Goal: Task Accomplishment & Management: Manage account settings

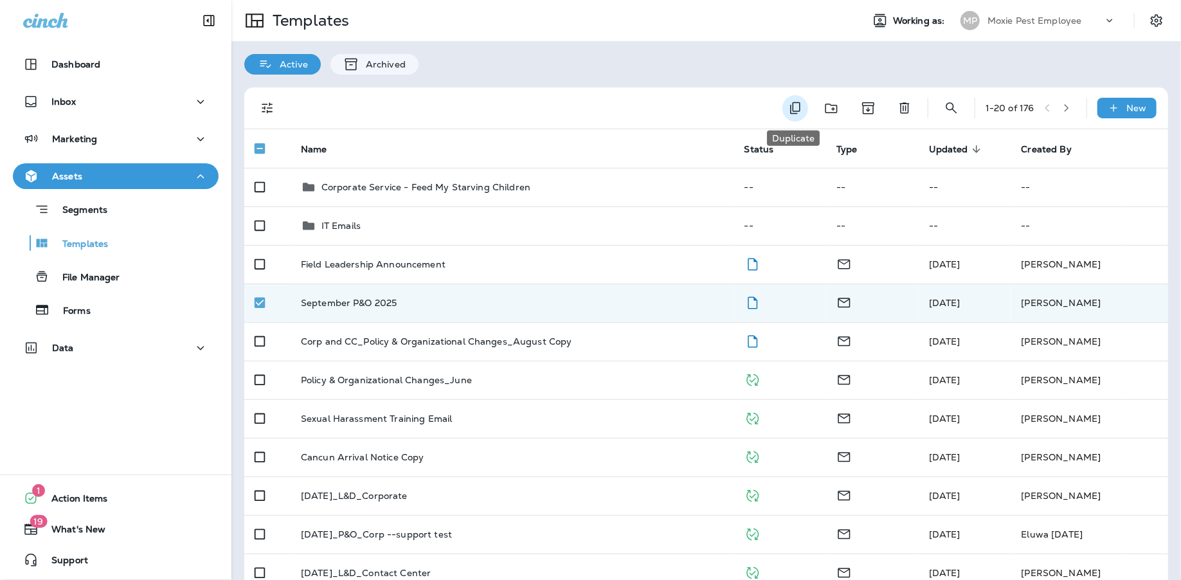
click at [792, 105] on icon "Duplicate" at bounding box center [794, 107] width 15 height 15
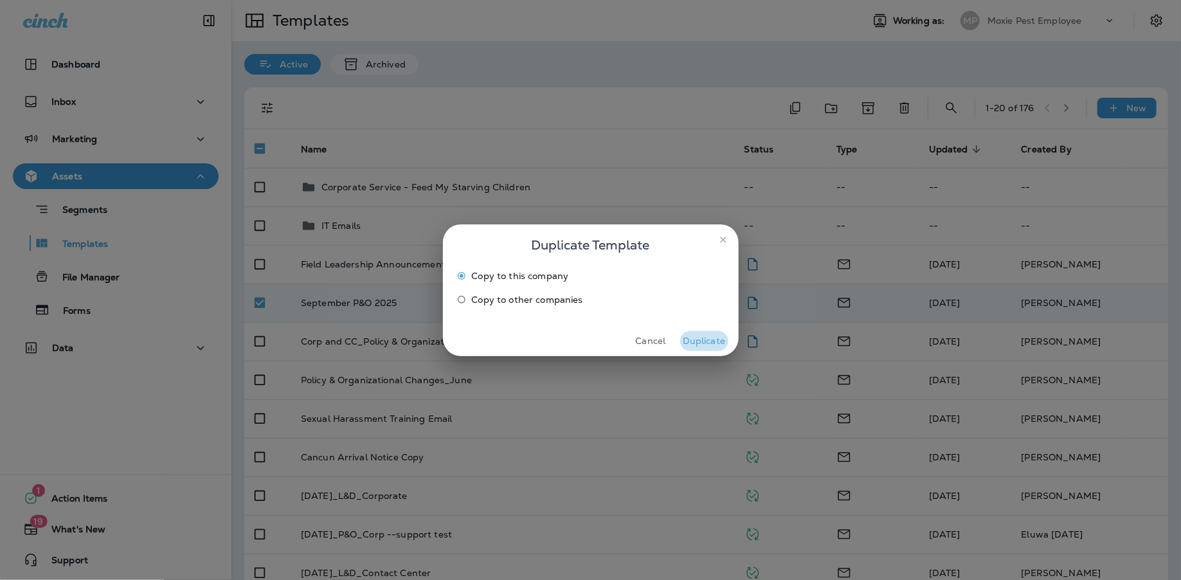
click at [704, 339] on button "Duplicate" at bounding box center [704, 341] width 48 height 20
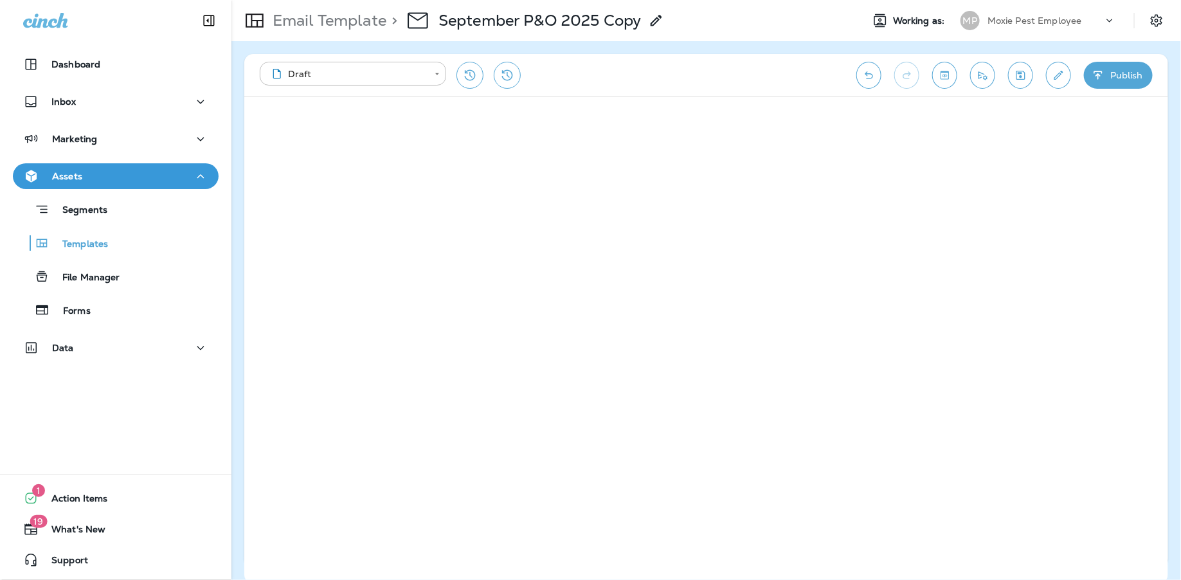
click at [655, 24] on use at bounding box center [655, 20] width 11 height 11
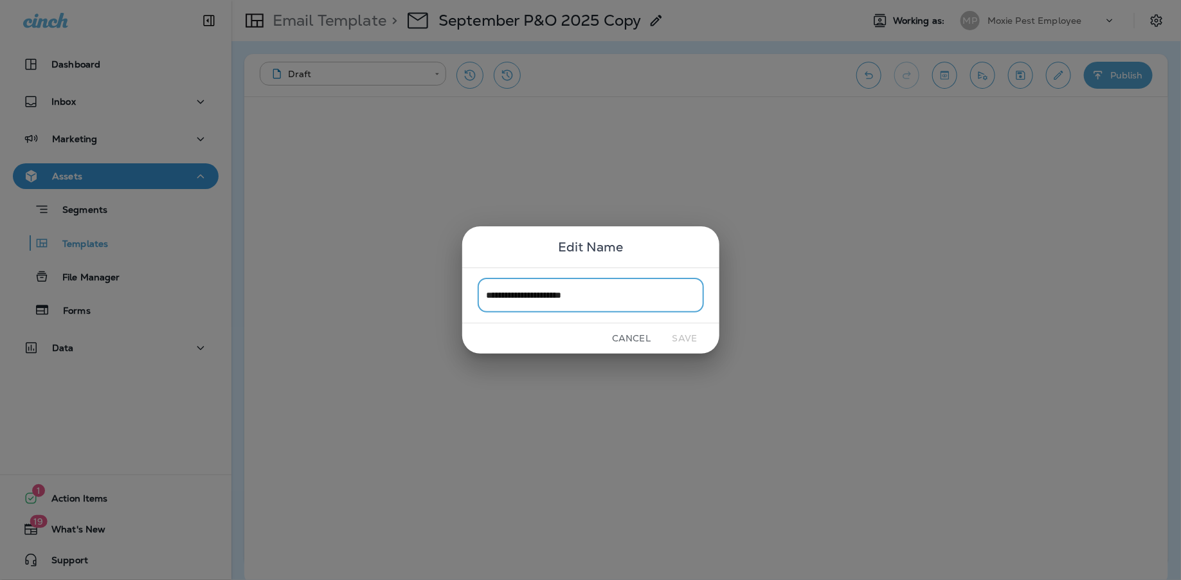
click at [615, 300] on input "**********" at bounding box center [591, 295] width 226 height 34
type input "**********"
click at [697, 349] on div "Cancel Save" at bounding box center [590, 338] width 257 height 30
click at [692, 341] on button "Save" at bounding box center [685, 338] width 48 height 20
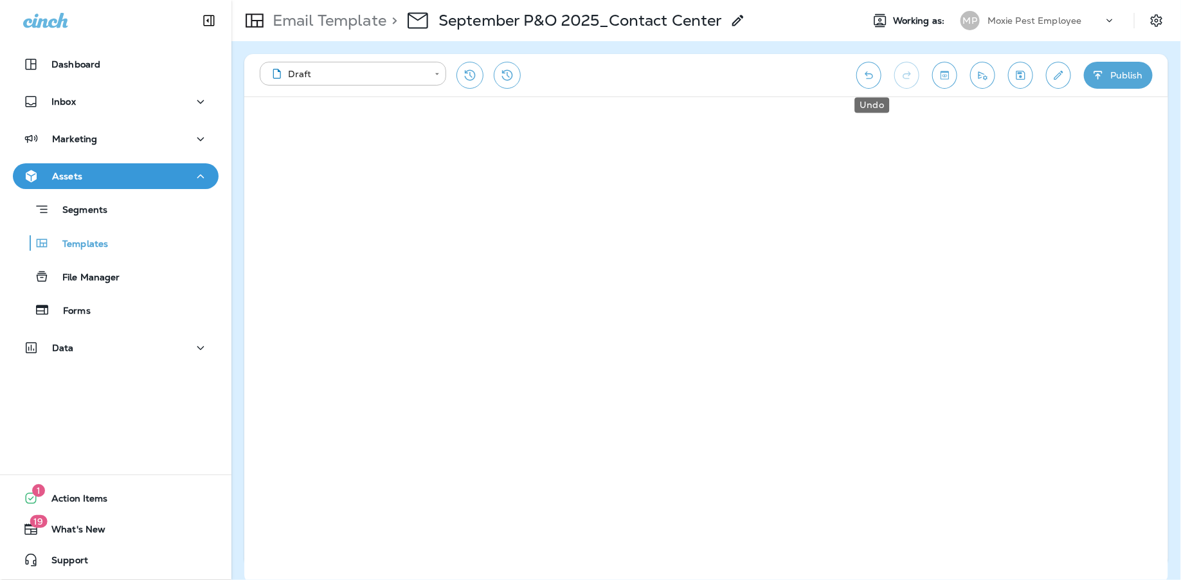
click at [866, 80] on icon "Undo" at bounding box center [868, 75] width 13 height 13
click at [862, 69] on button "Undo" at bounding box center [868, 75] width 25 height 27
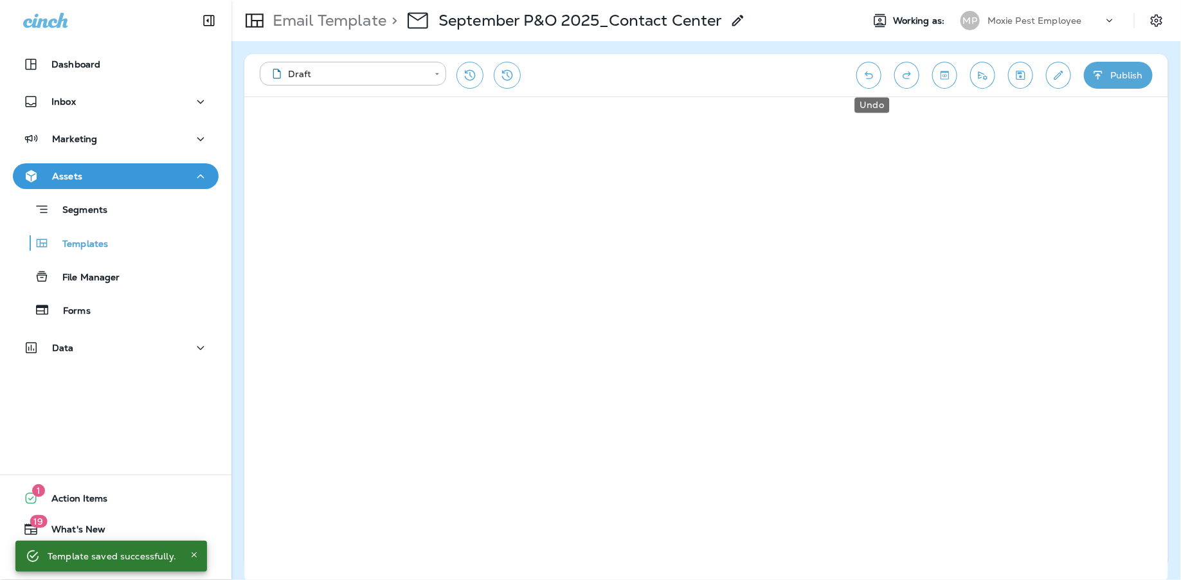
click at [875, 79] on icon "Undo" at bounding box center [868, 75] width 13 height 13
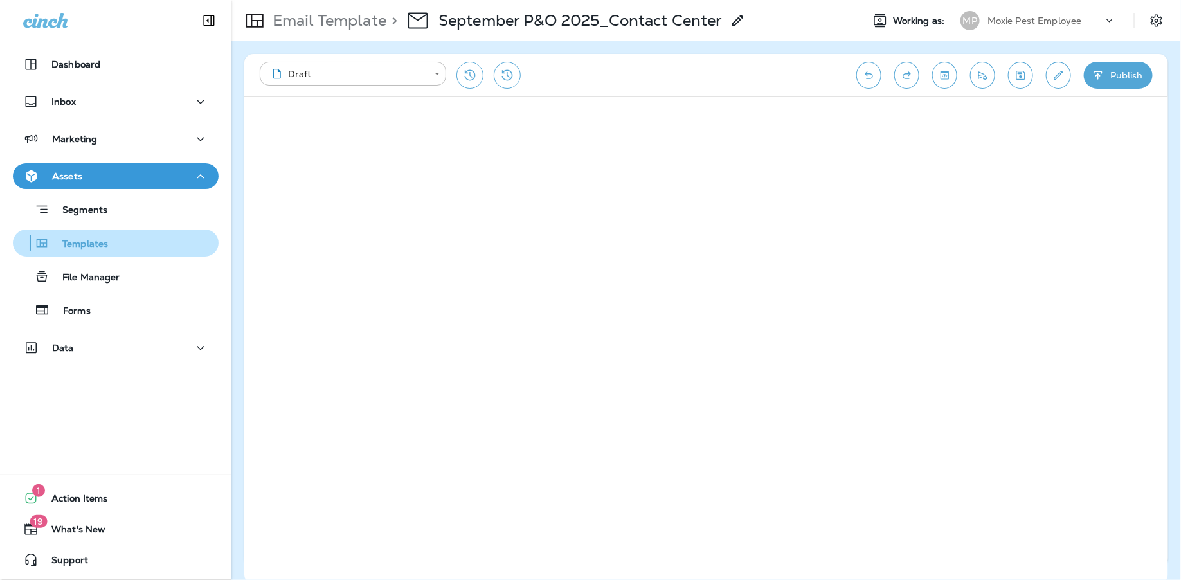
click at [94, 255] on button "Templates" at bounding box center [116, 242] width 206 height 27
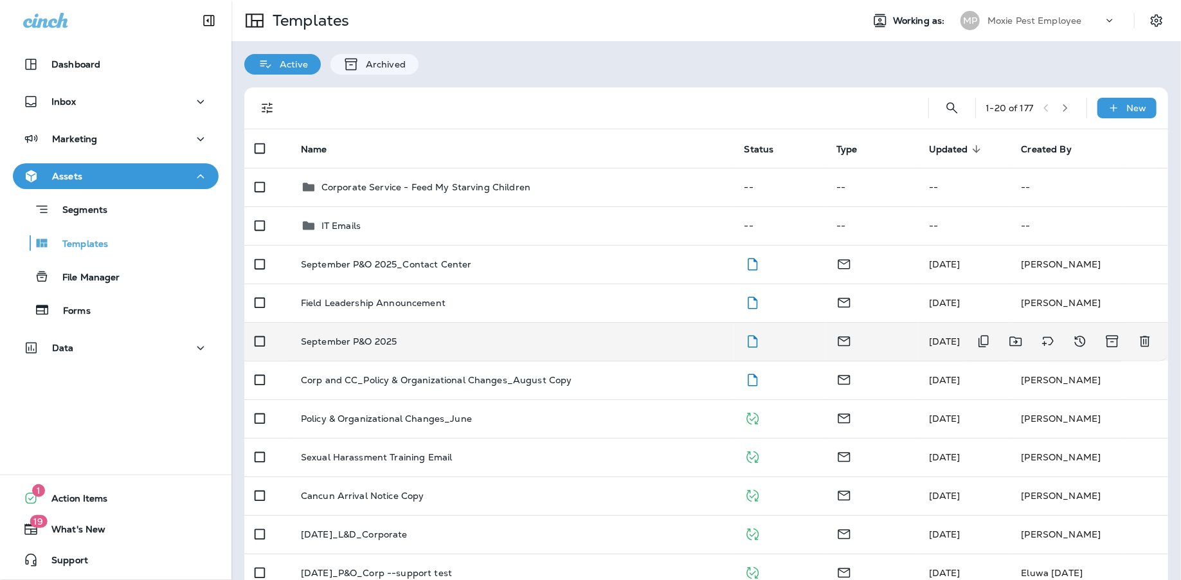
click at [366, 344] on p "September P&O 2025" at bounding box center [349, 341] width 96 height 10
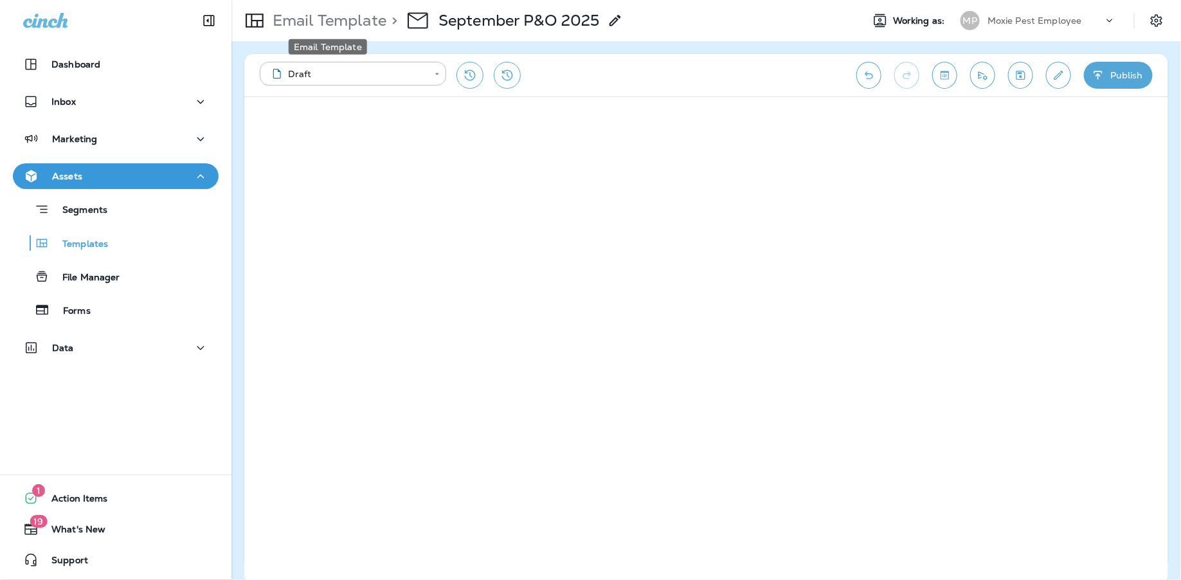
click at [325, 18] on p "Email Template" at bounding box center [326, 20] width 119 height 19
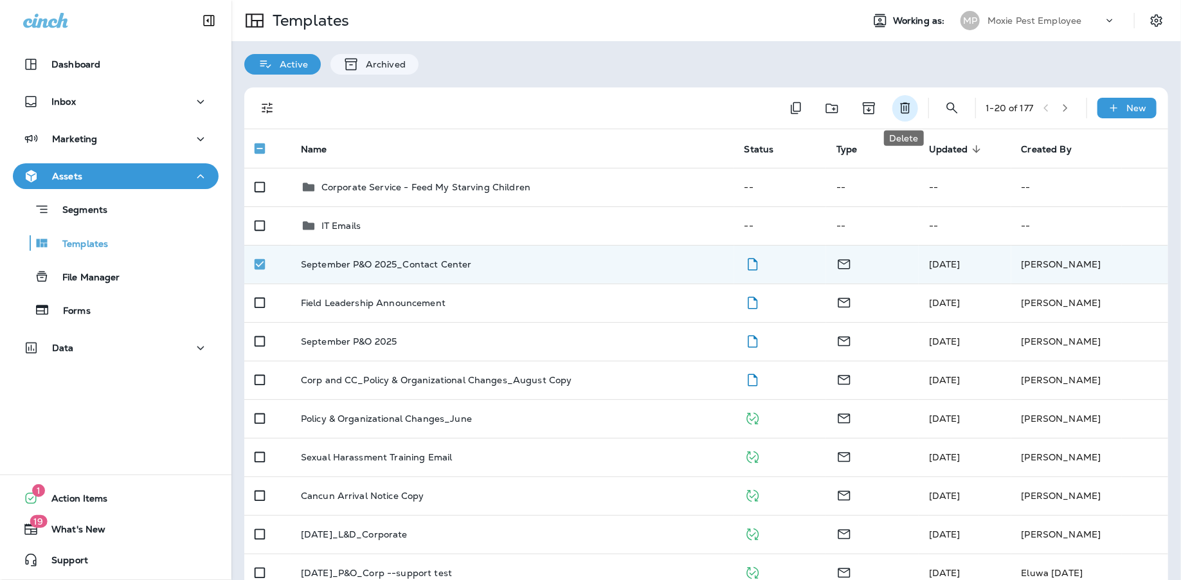
click at [900, 103] on icon "Delete" at bounding box center [905, 108] width 10 height 11
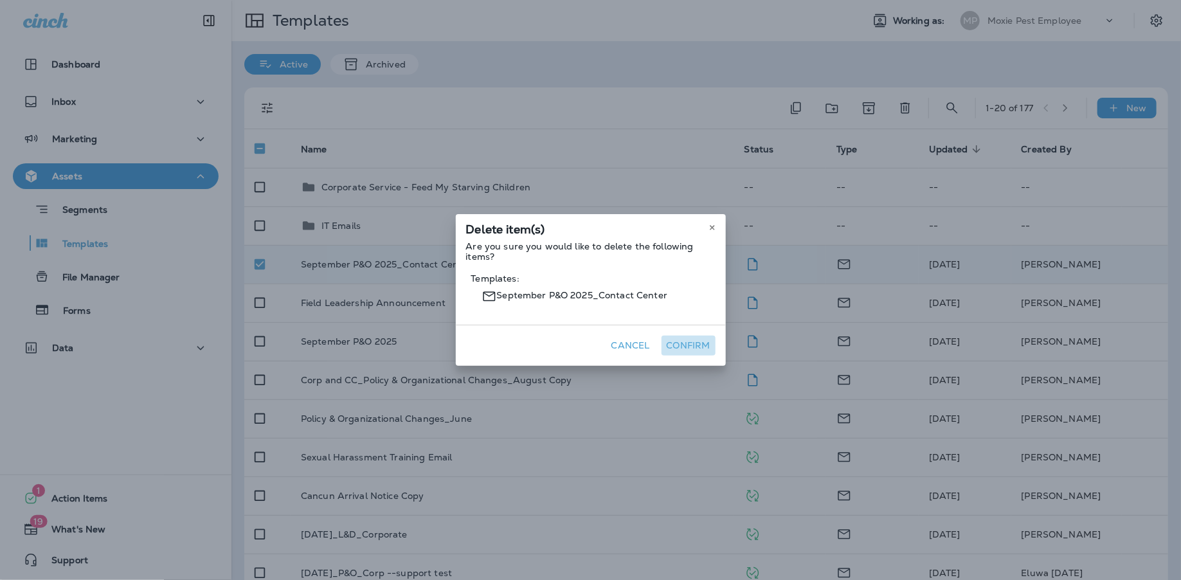
click at [693, 344] on button "Confirm" at bounding box center [688, 345] width 54 height 20
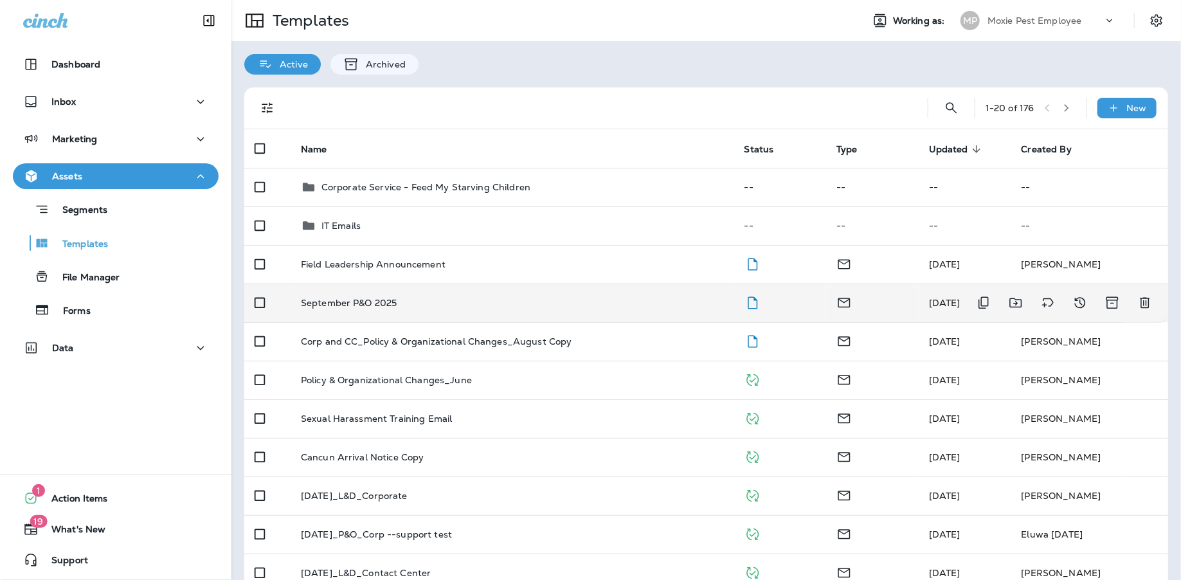
click at [384, 316] on td "September P&O 2025" at bounding box center [511, 302] width 443 height 39
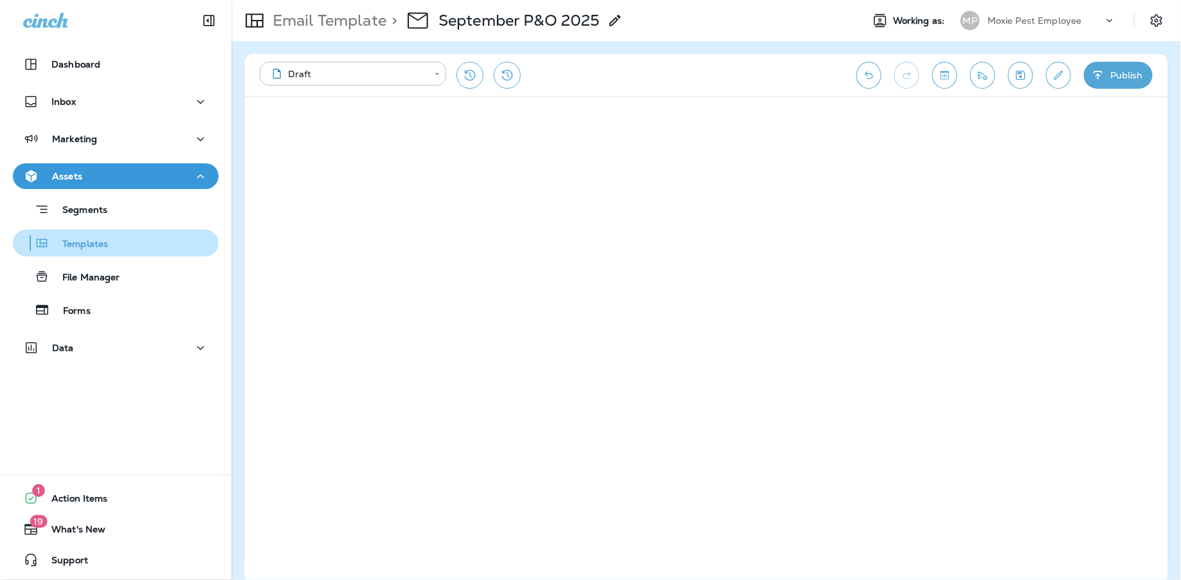
click at [96, 242] on p "Templates" at bounding box center [78, 244] width 58 height 12
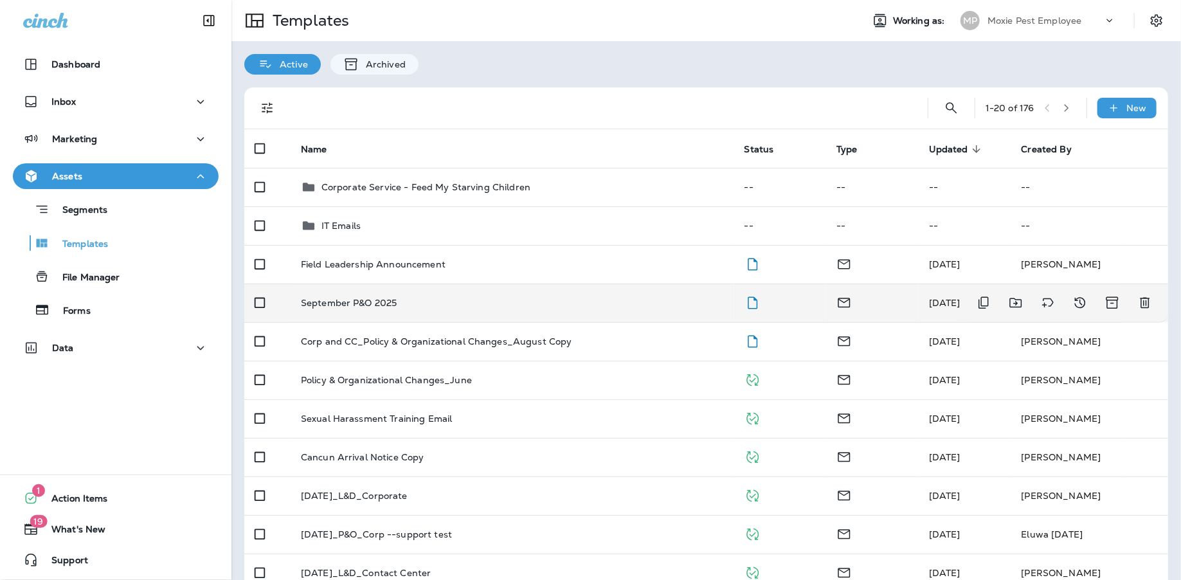
click at [376, 298] on p "September P&O 2025" at bounding box center [349, 303] width 96 height 10
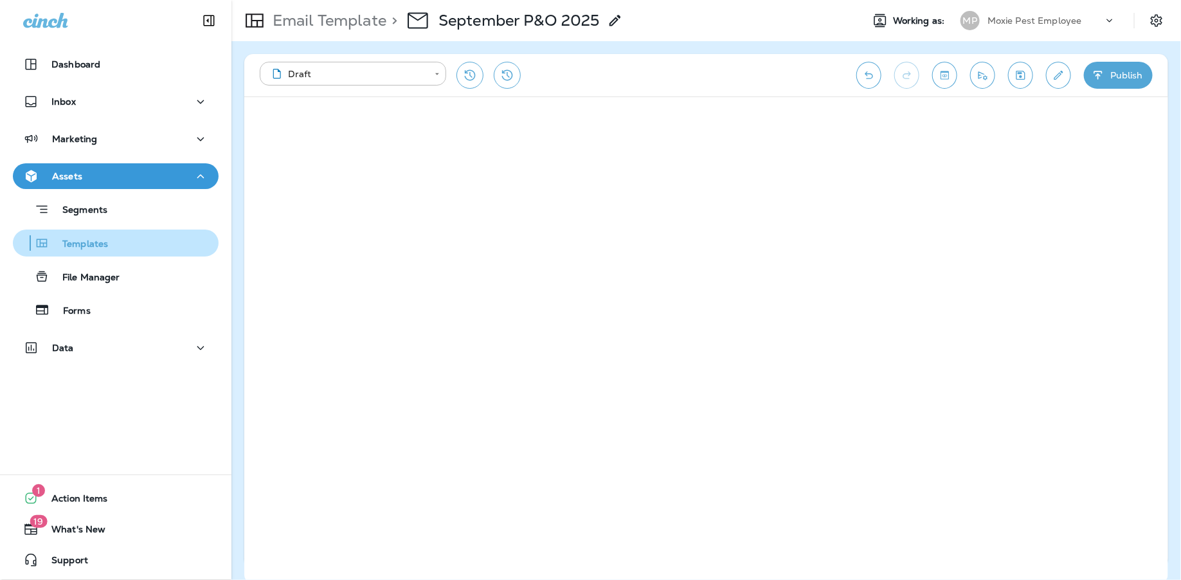
click at [87, 253] on button "Templates" at bounding box center [116, 242] width 206 height 27
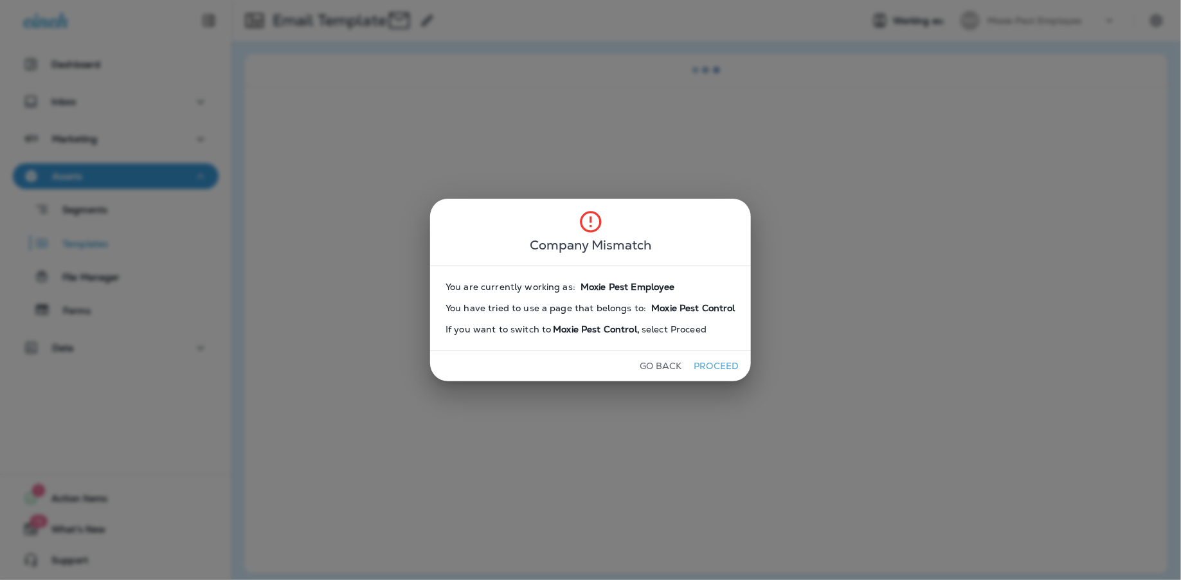
click at [711, 368] on button "Proceed" at bounding box center [716, 366] width 48 height 20
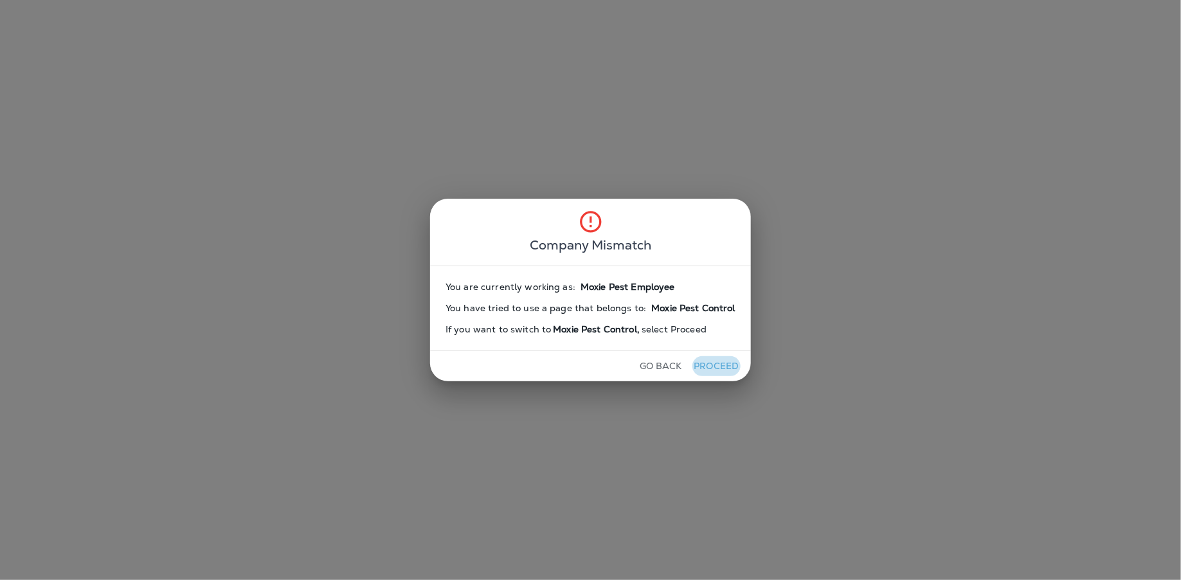
click at [711, 368] on button "Proceed" at bounding box center [716, 366] width 48 height 20
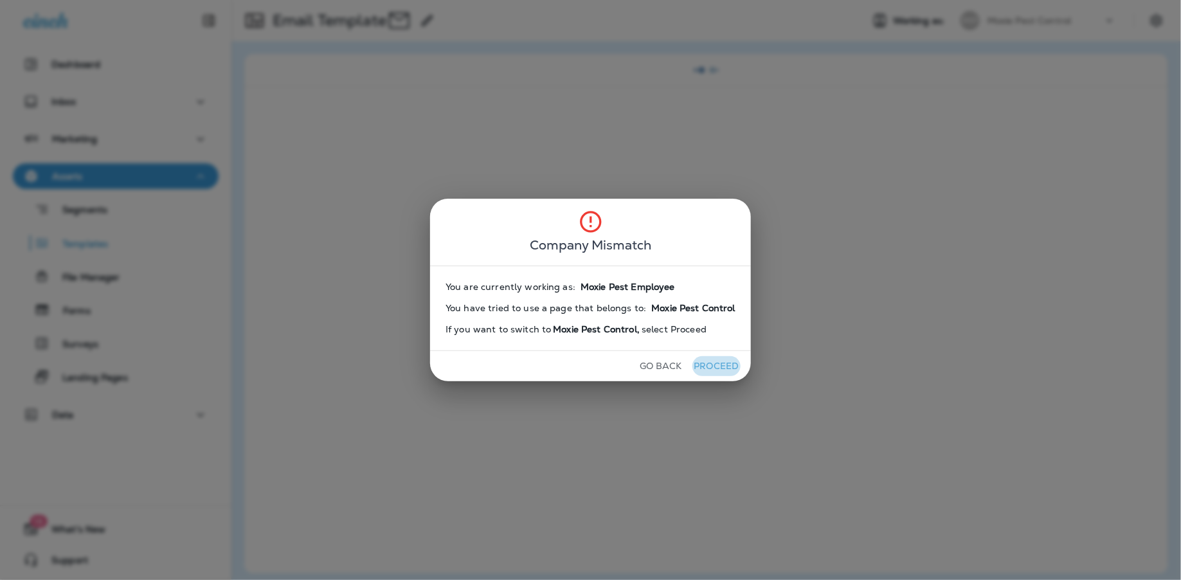
click at [711, 368] on button "Proceed" at bounding box center [716, 366] width 48 height 20
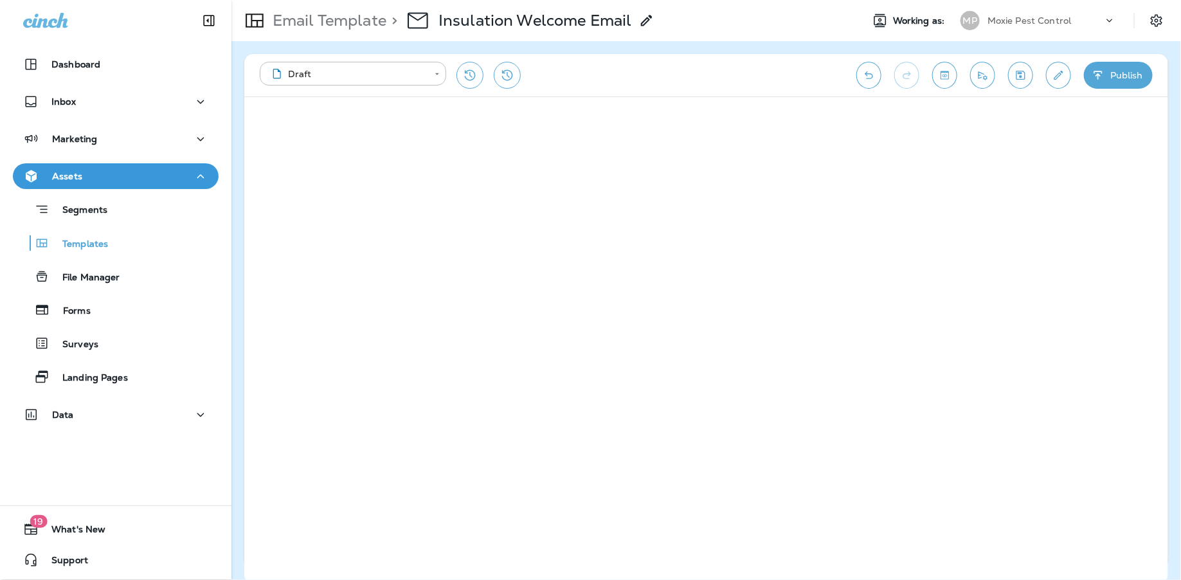
click at [1050, 21] on p "Moxie Pest Control" at bounding box center [1029, 20] width 84 height 10
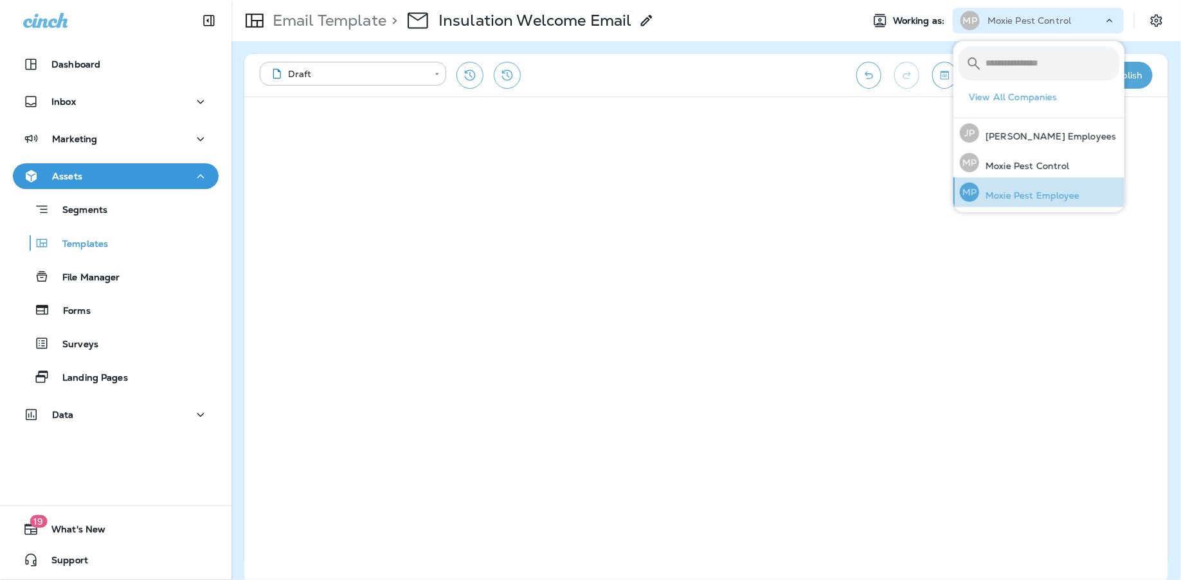
click at [1039, 193] on p "Moxie Pest Employee" at bounding box center [1029, 195] width 101 height 10
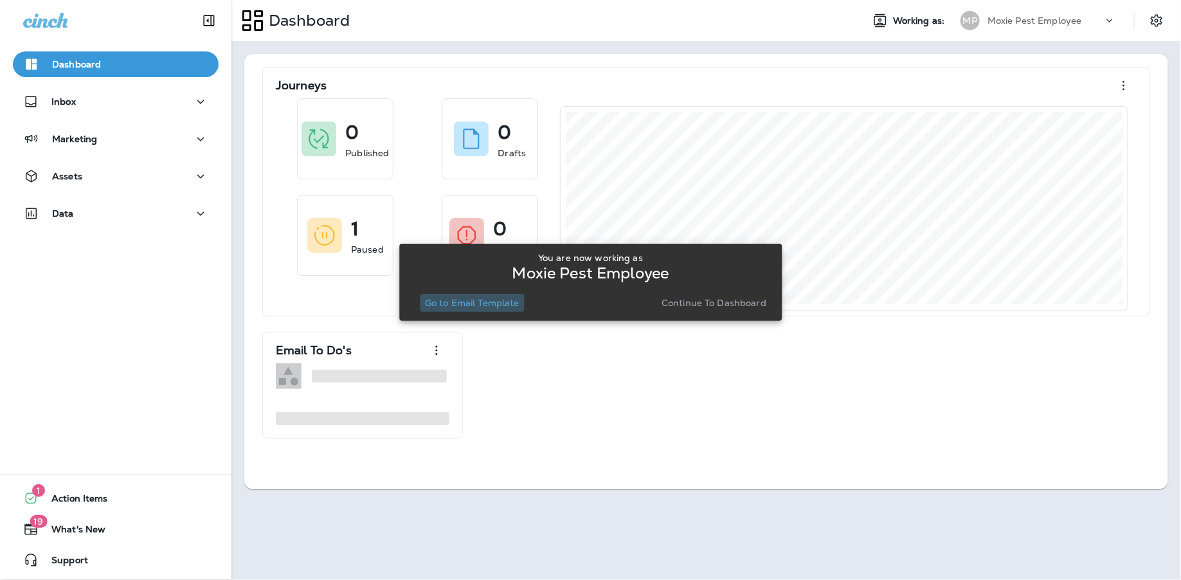
click at [459, 304] on p "Go to Email Template" at bounding box center [472, 303] width 94 height 10
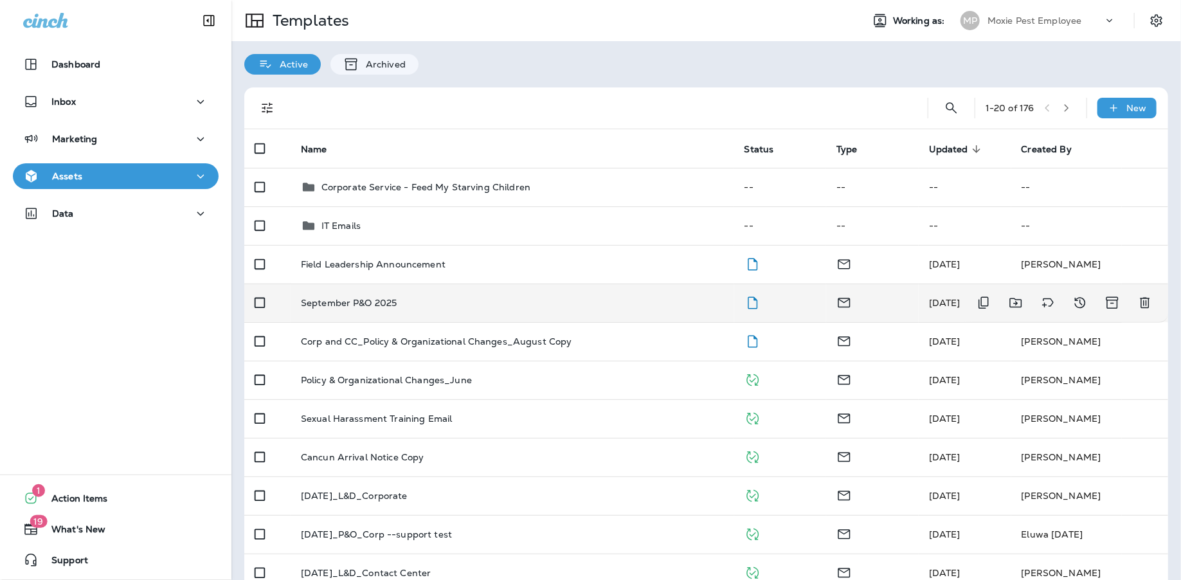
click at [368, 299] on p "September P&O 2025" at bounding box center [349, 303] width 96 height 10
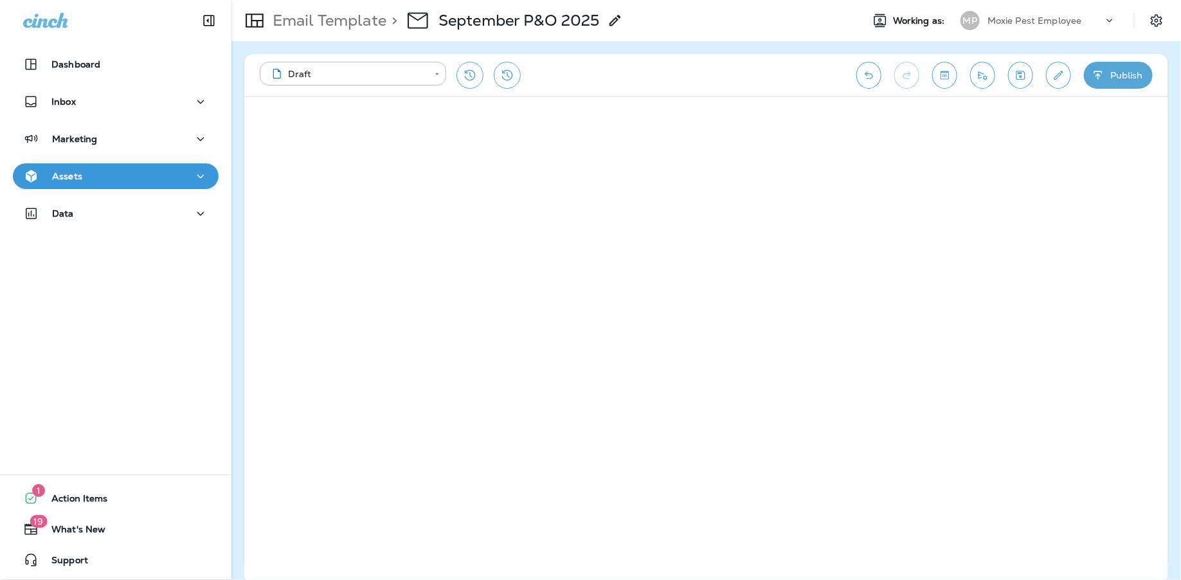
click at [106, 176] on div "Assets" at bounding box center [115, 176] width 185 height 16
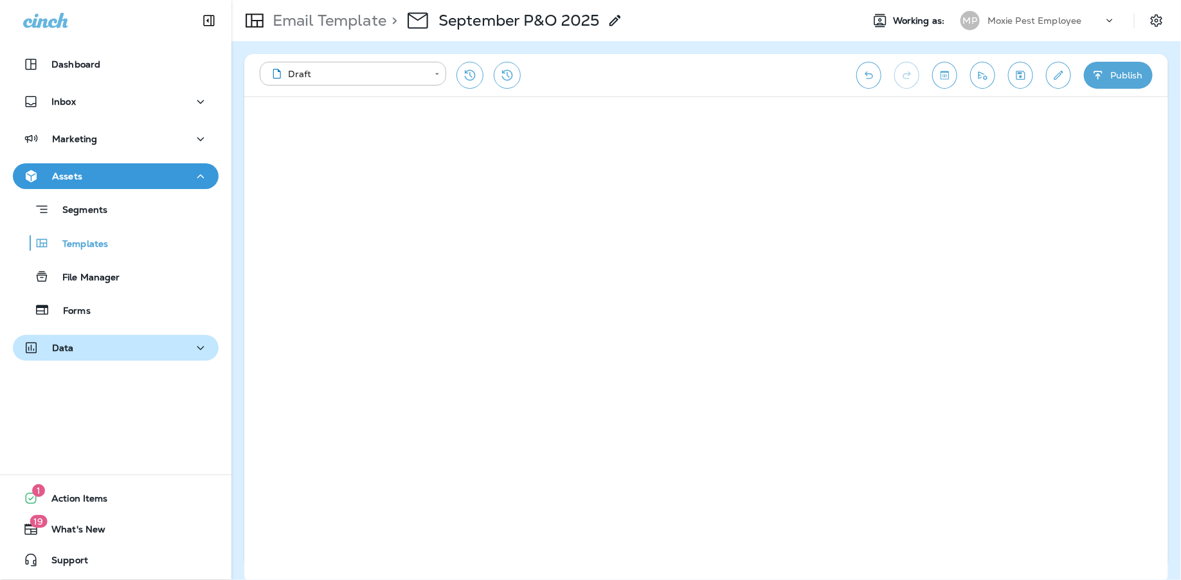
click at [49, 353] on div "Data" at bounding box center [48, 348] width 51 height 16
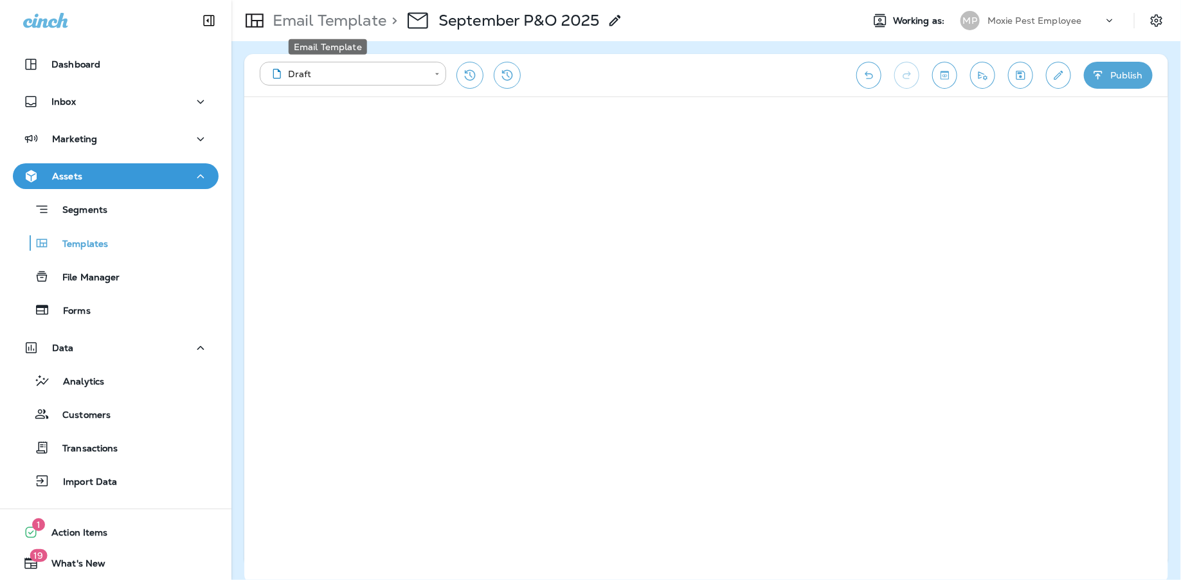
click at [346, 23] on p "Email Template" at bounding box center [326, 20] width 119 height 19
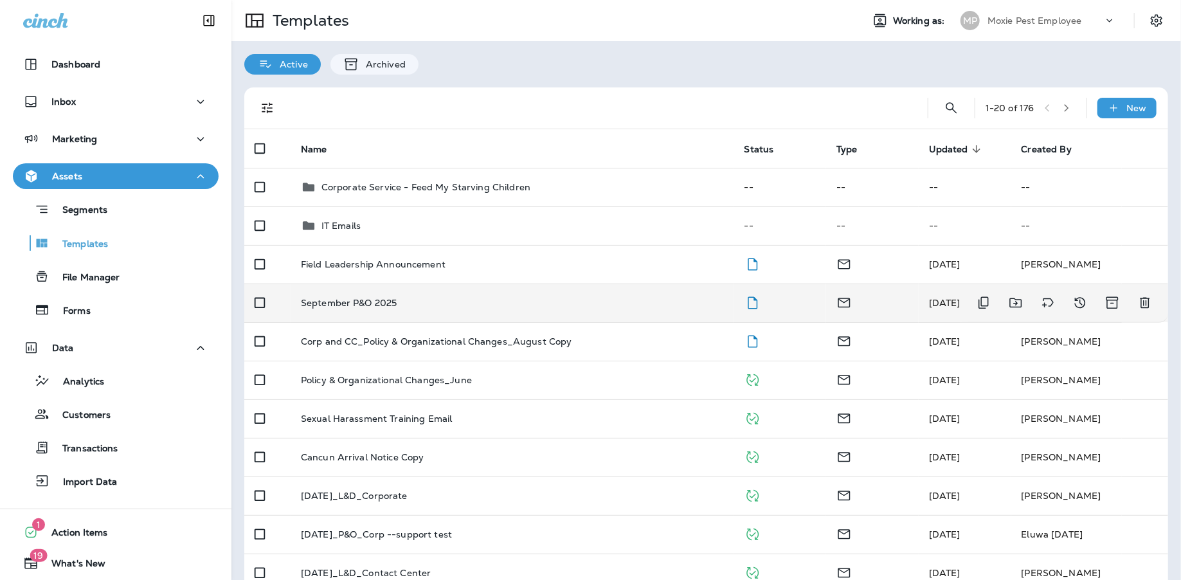
click at [352, 301] on p "September P&O 2025" at bounding box center [349, 303] width 96 height 10
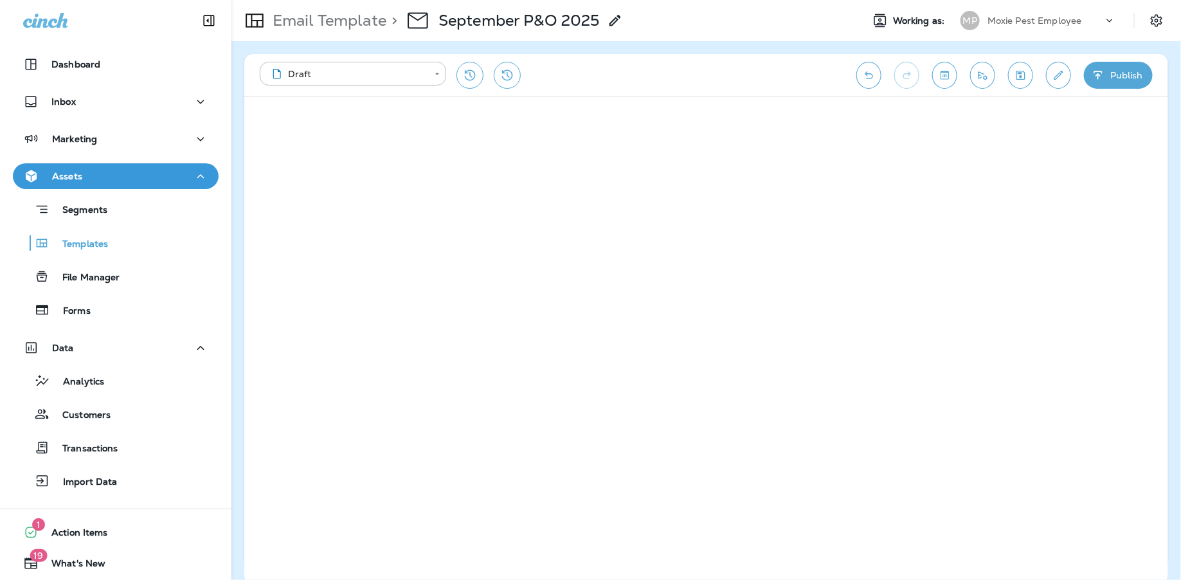
click at [616, 20] on use at bounding box center [614, 20] width 11 height 11
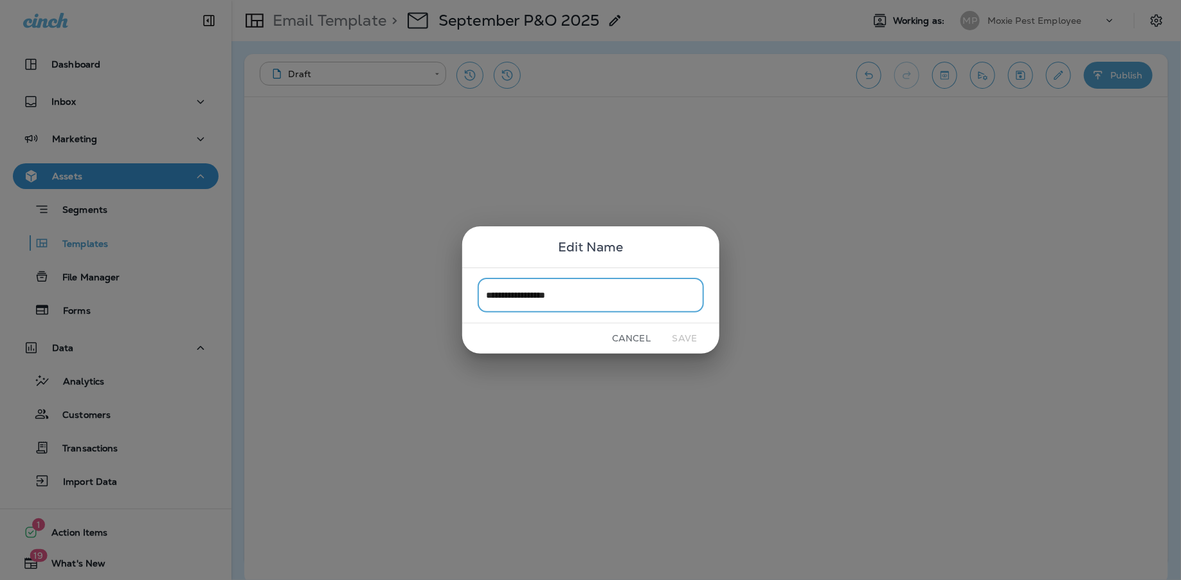
click at [617, 289] on input "**********" at bounding box center [591, 295] width 226 height 34
type input "**********"
click at [680, 351] on div "Cancel Save" at bounding box center [590, 338] width 257 height 30
click at [680, 344] on button "Save" at bounding box center [685, 338] width 48 height 20
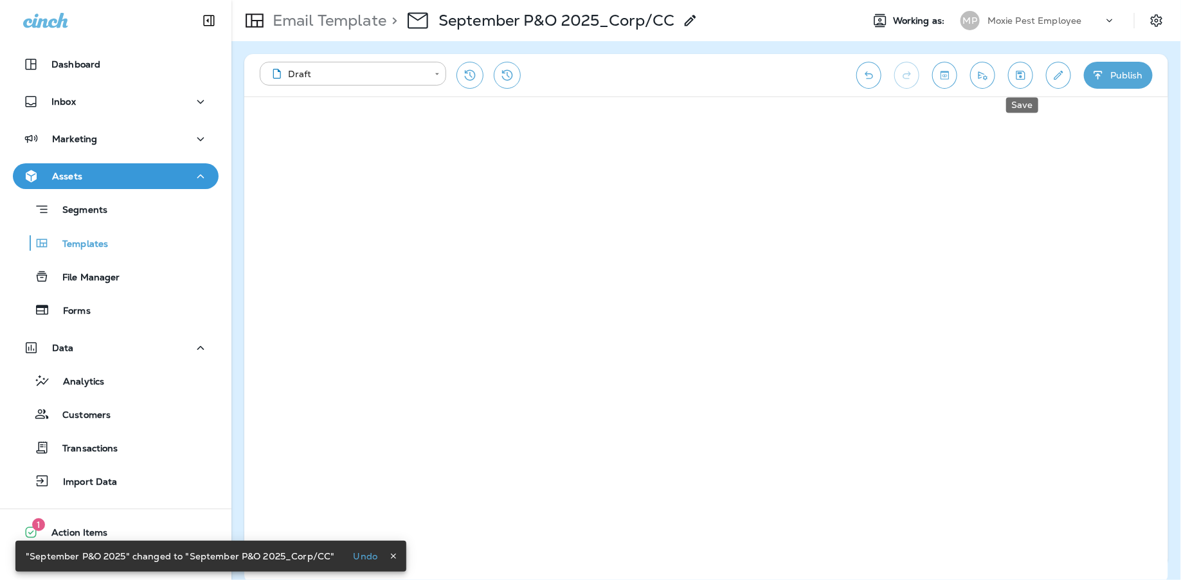
click at [1021, 76] on icon "Save" at bounding box center [1020, 75] width 9 height 9
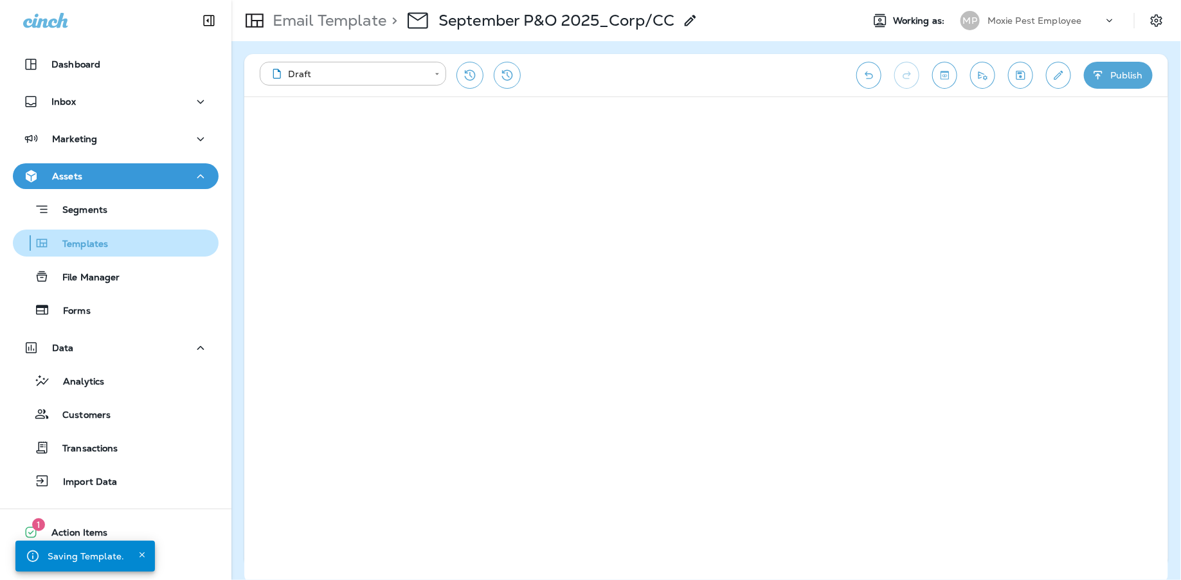
click at [91, 253] on button "Templates" at bounding box center [116, 242] width 206 height 27
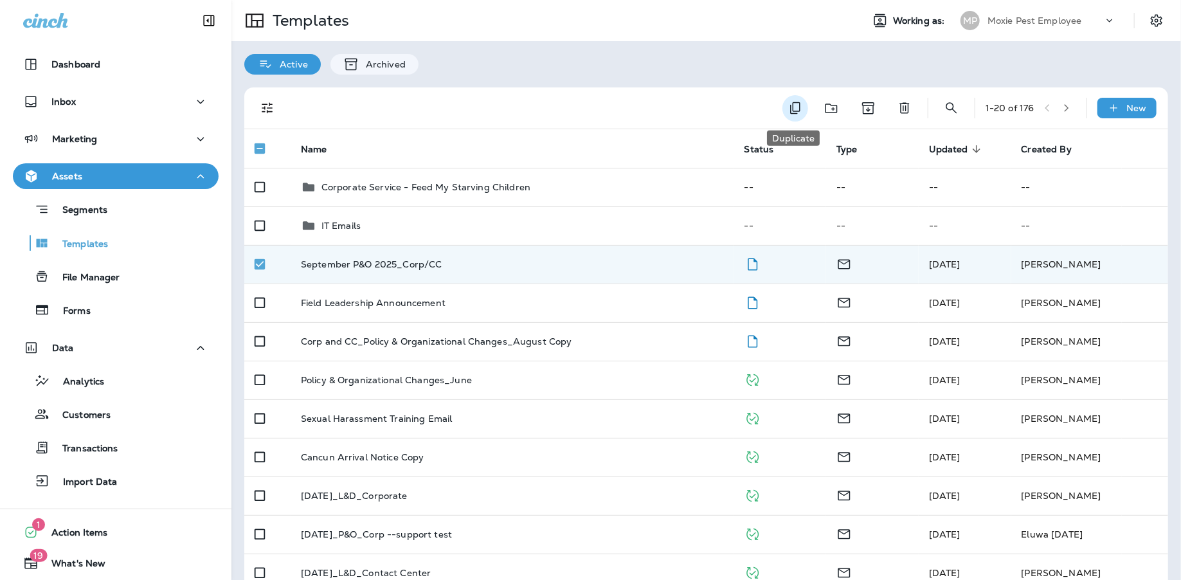
click at [791, 110] on icon "Duplicate" at bounding box center [794, 107] width 15 height 15
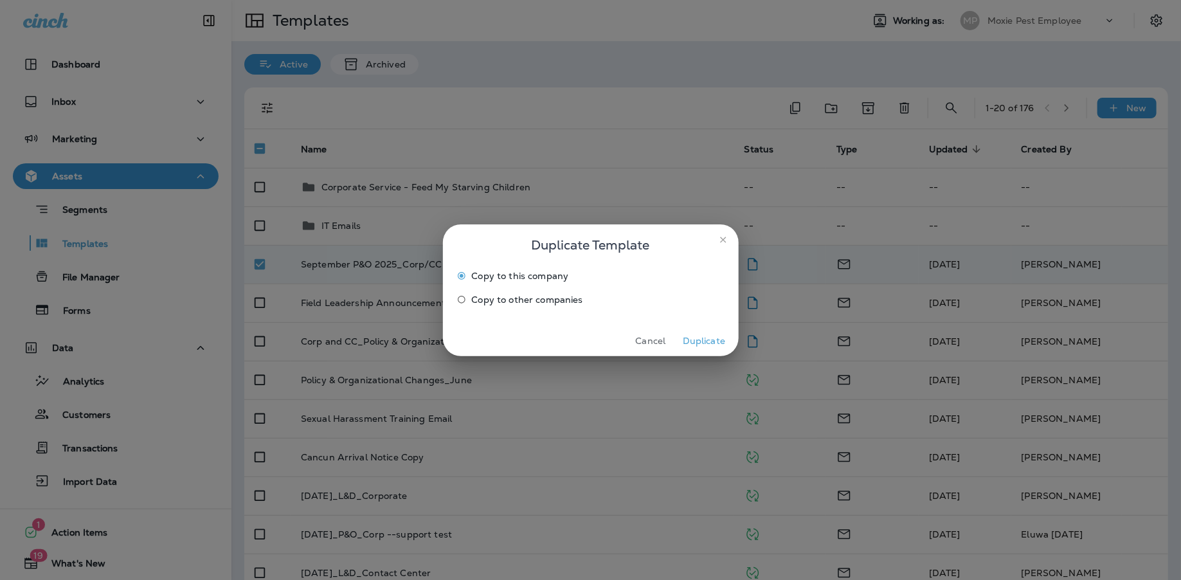
click at [701, 336] on button "Duplicate" at bounding box center [704, 341] width 48 height 20
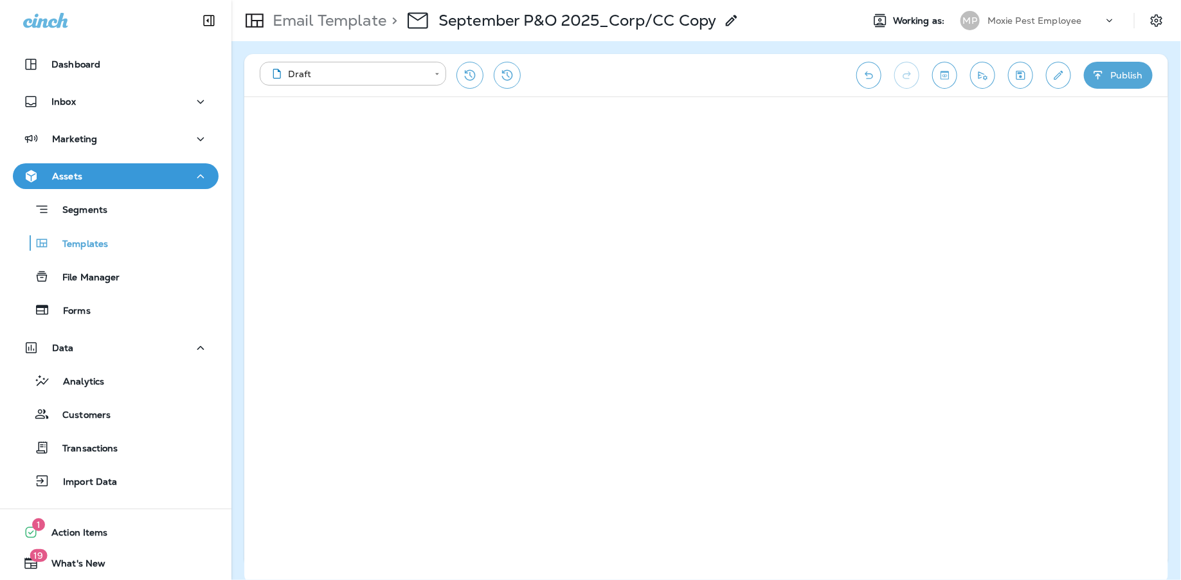
click at [1012, 76] on button "Save" at bounding box center [1020, 75] width 25 height 27
click at [735, 19] on use at bounding box center [731, 20] width 11 height 11
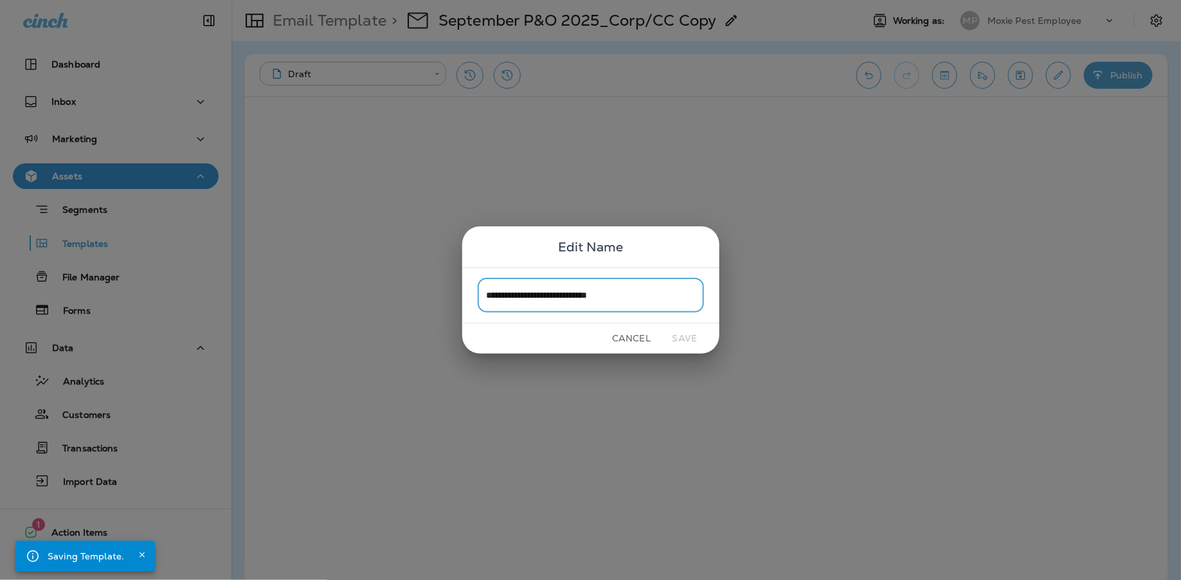
click at [598, 299] on input "**********" at bounding box center [591, 295] width 226 height 34
drag, startPoint x: 590, startPoint y: 296, endPoint x: 713, endPoint y: 290, distance: 123.6
click at [711, 294] on div "**********" at bounding box center [590, 295] width 257 height 56
type input "**********"
click at [688, 341] on button "Save" at bounding box center [685, 338] width 48 height 20
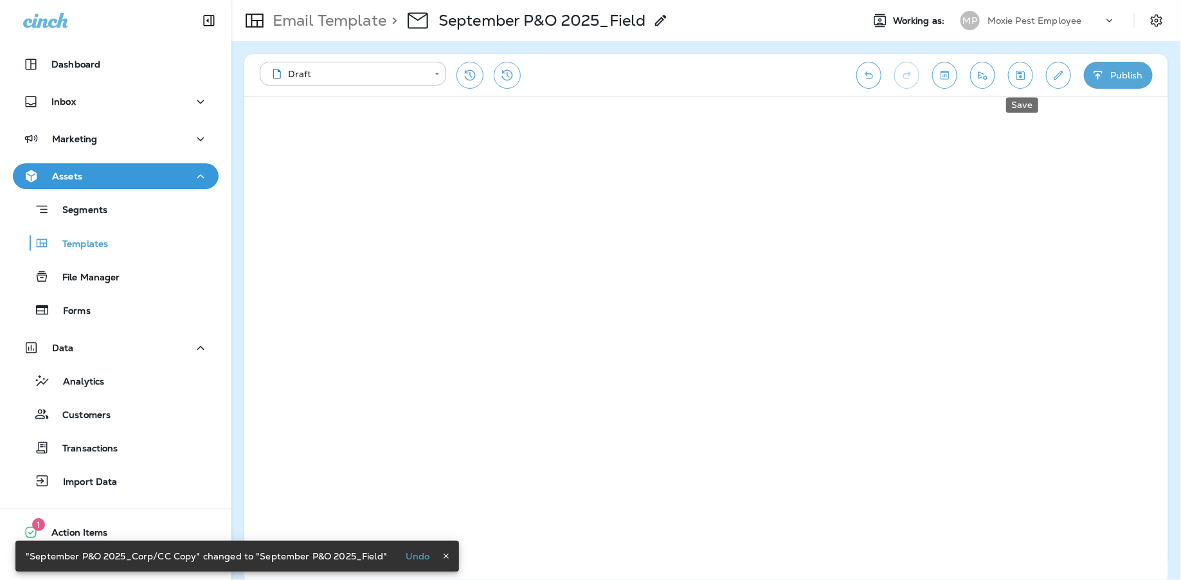
click at [1015, 78] on icon "Save" at bounding box center [1019, 75] width 13 height 13
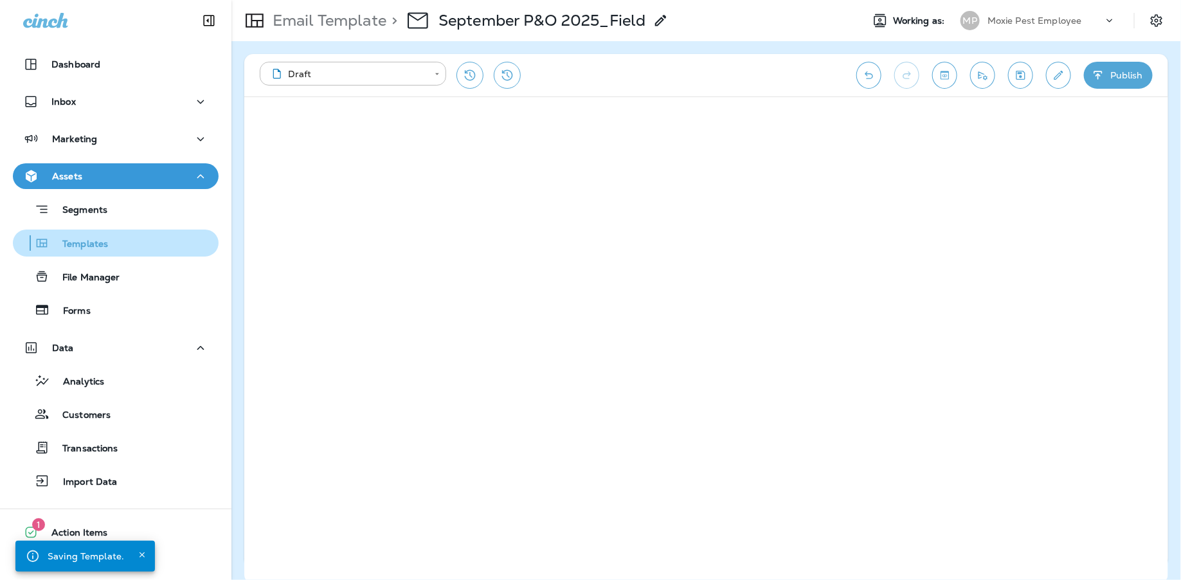
click at [102, 235] on div "Templates" at bounding box center [63, 242] width 90 height 19
